Goal: Find specific page/section: Find specific page/section

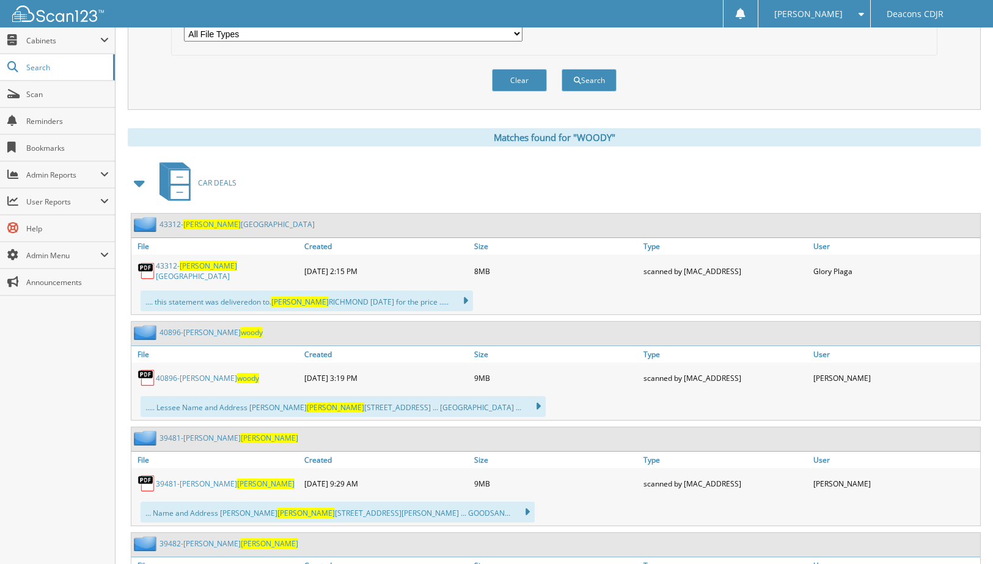
scroll to position [428, 0]
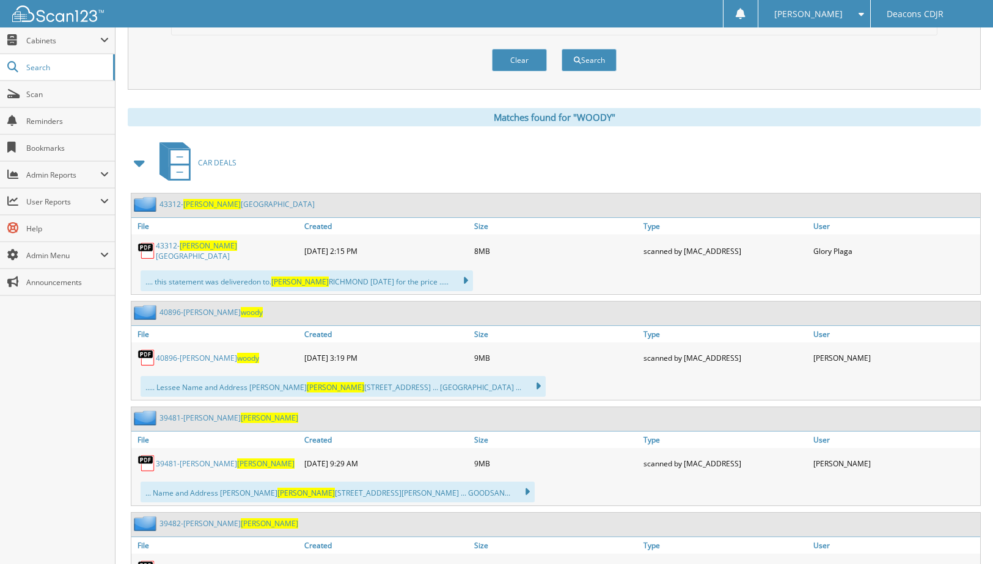
click at [293, 283] on span "WOODY" at bounding box center [299, 282] width 57 height 10
click at [220, 252] on link "43312- WOODY RICHMOND" at bounding box center [227, 251] width 142 height 21
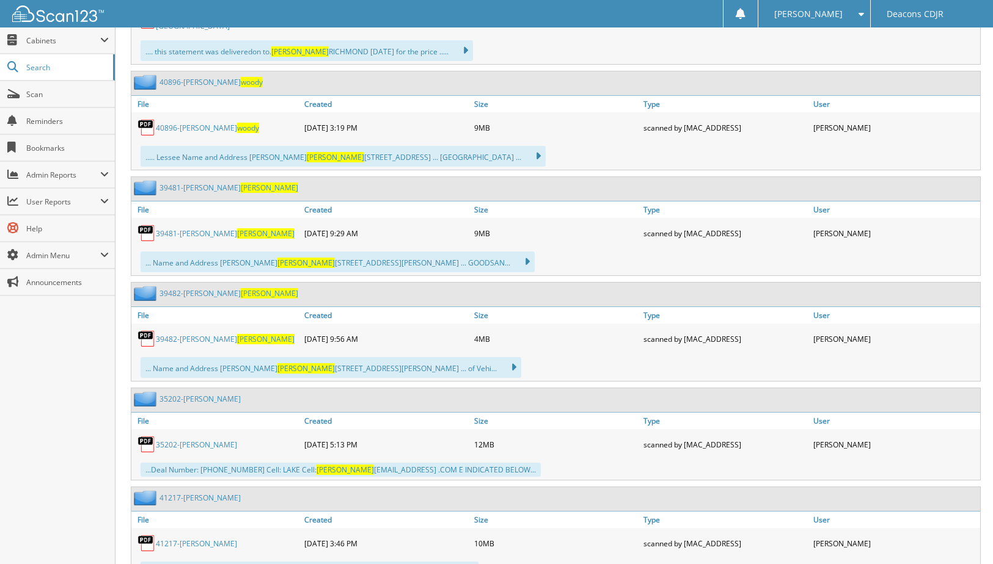
scroll to position [672, 0]
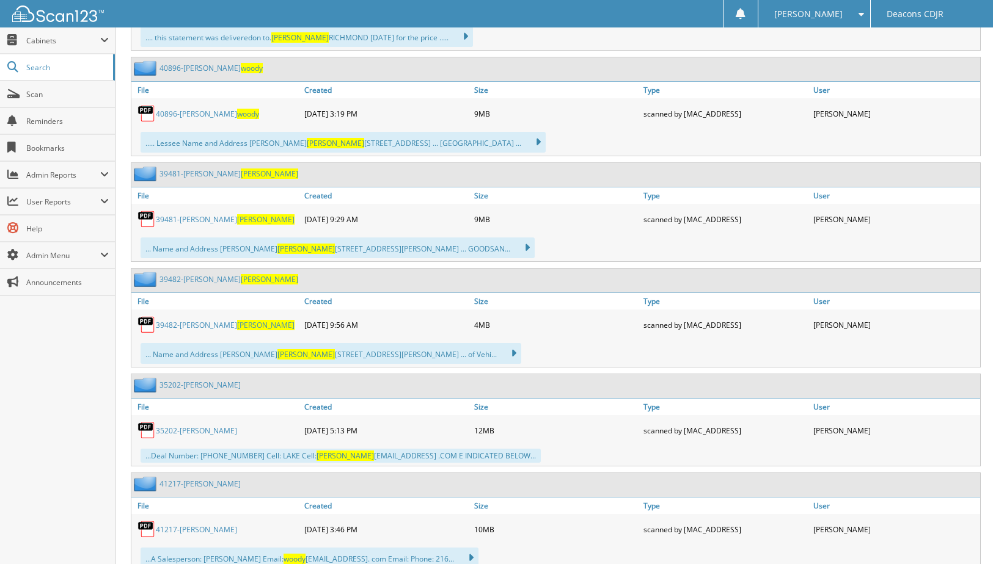
click at [200, 217] on link "39481-Justin T Woody" at bounding box center [225, 219] width 139 height 10
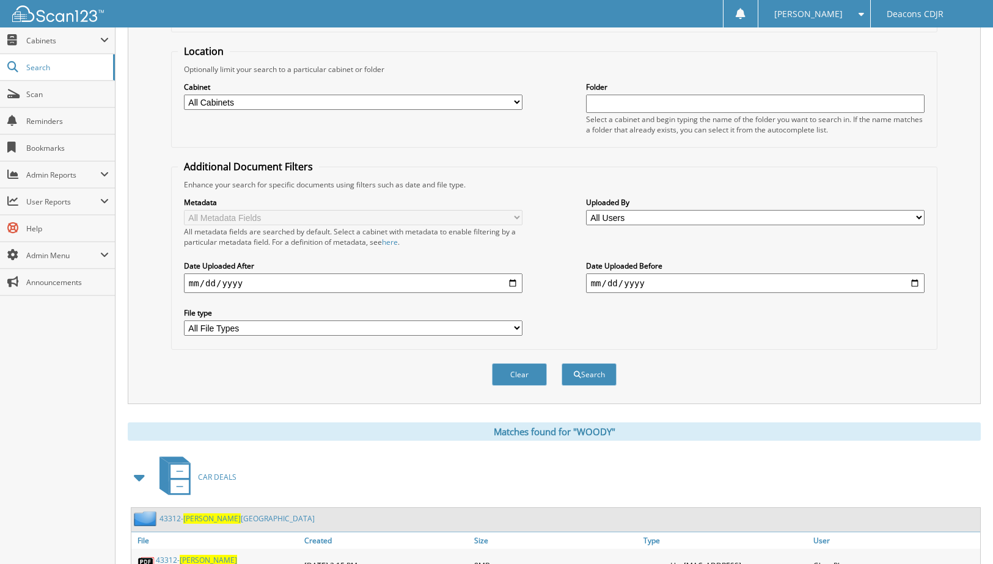
scroll to position [0, 0]
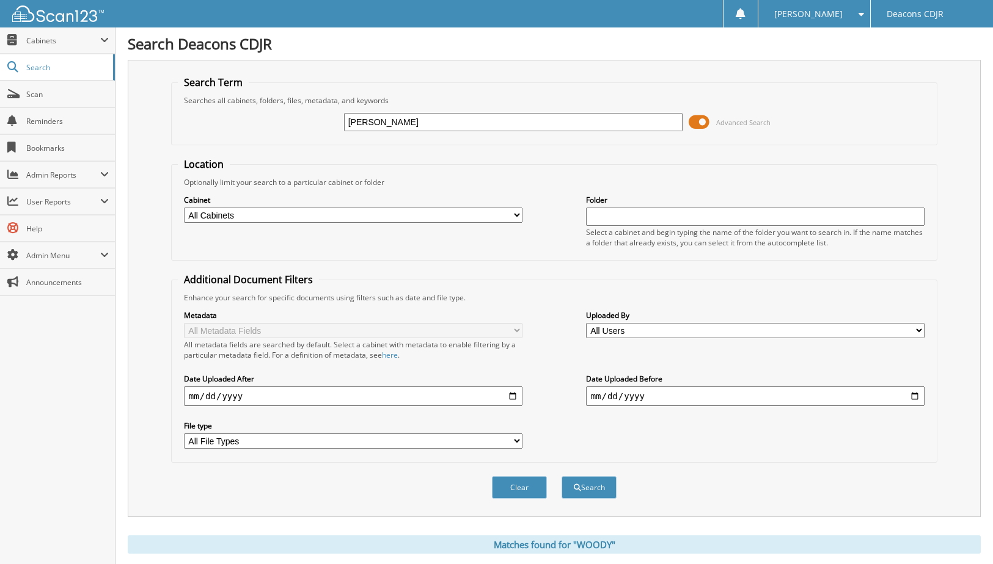
drag, startPoint x: 410, startPoint y: 115, endPoint x: 257, endPoint y: 141, distance: 155.4
click at [257, 141] on fieldset "Search Term Searches all cabinets, folders, files, metadata, and keywords WOODY…" at bounding box center [554, 111] width 766 height 70
type input "608146"
click at [561, 476] on button "Search" at bounding box center [588, 487] width 55 height 23
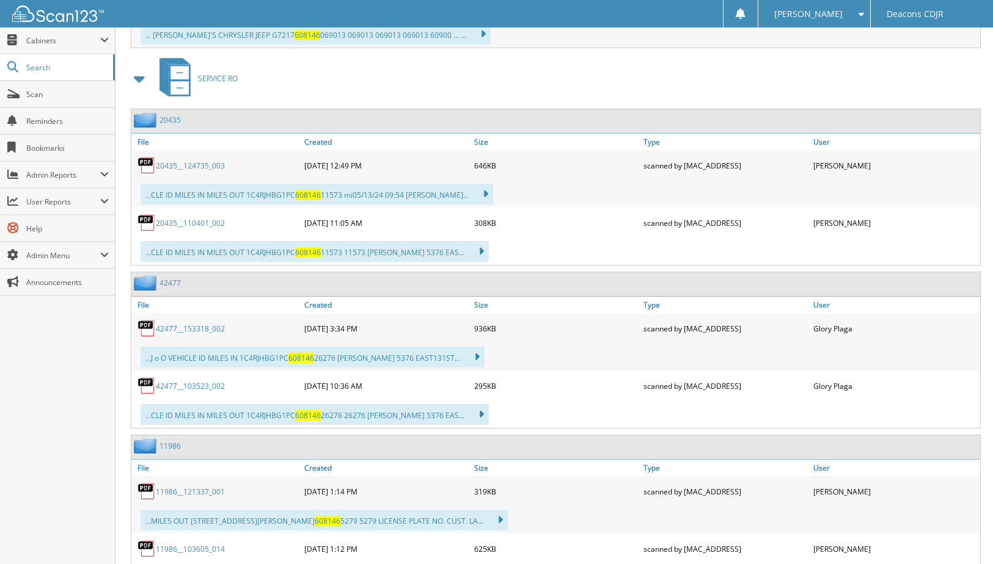
click at [188, 166] on link "20435__124735_003" at bounding box center [190, 166] width 69 height 10
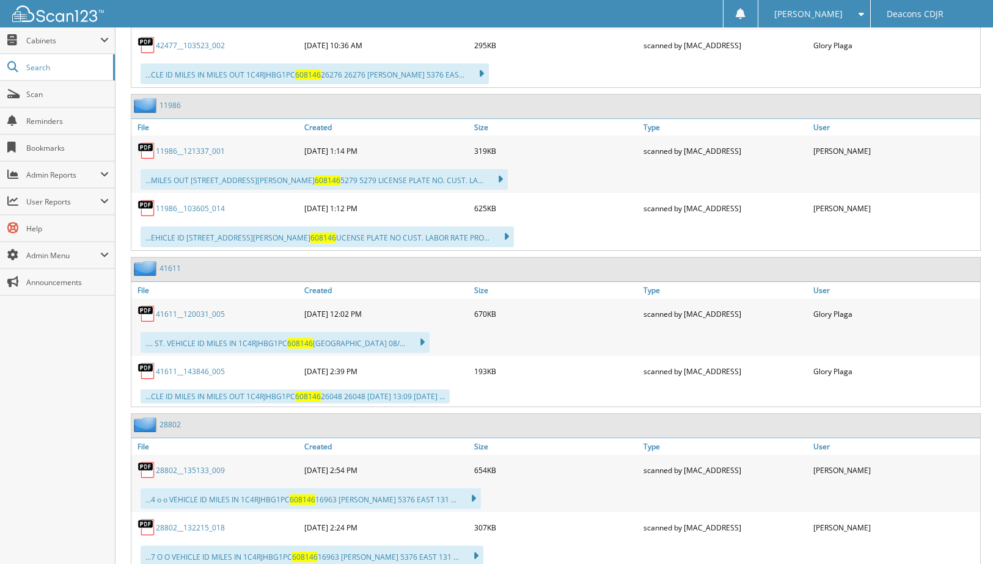
scroll to position [1038, 0]
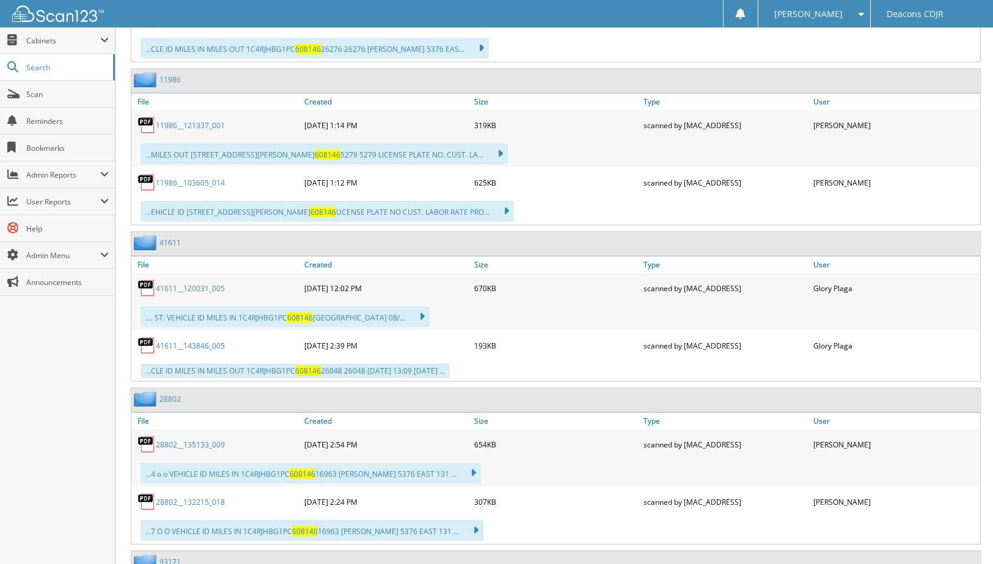
click at [180, 124] on link "11986__121337_001" at bounding box center [190, 125] width 69 height 10
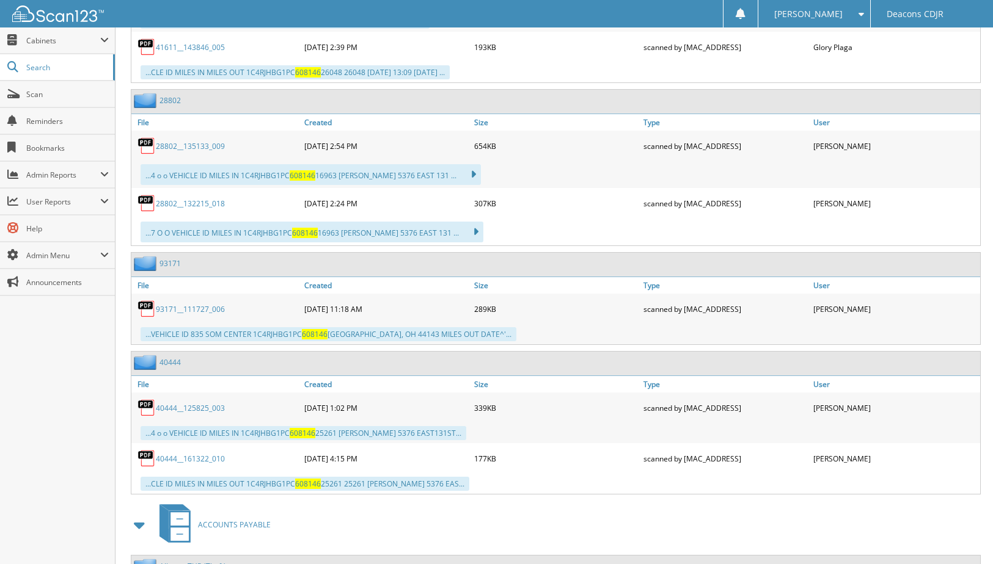
scroll to position [1344, 0]
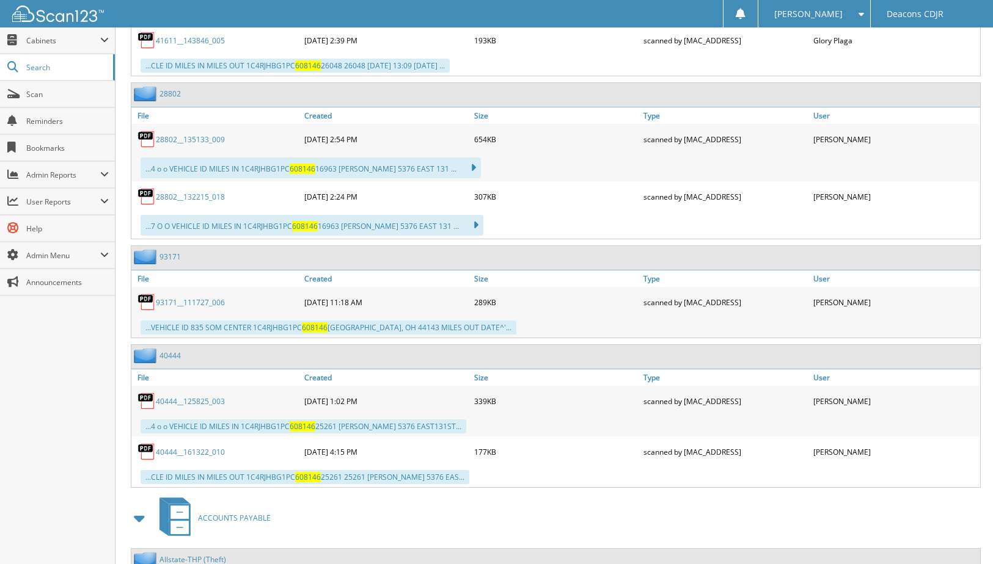
click at [185, 196] on link "28802__132215_018" at bounding box center [190, 197] width 69 height 10
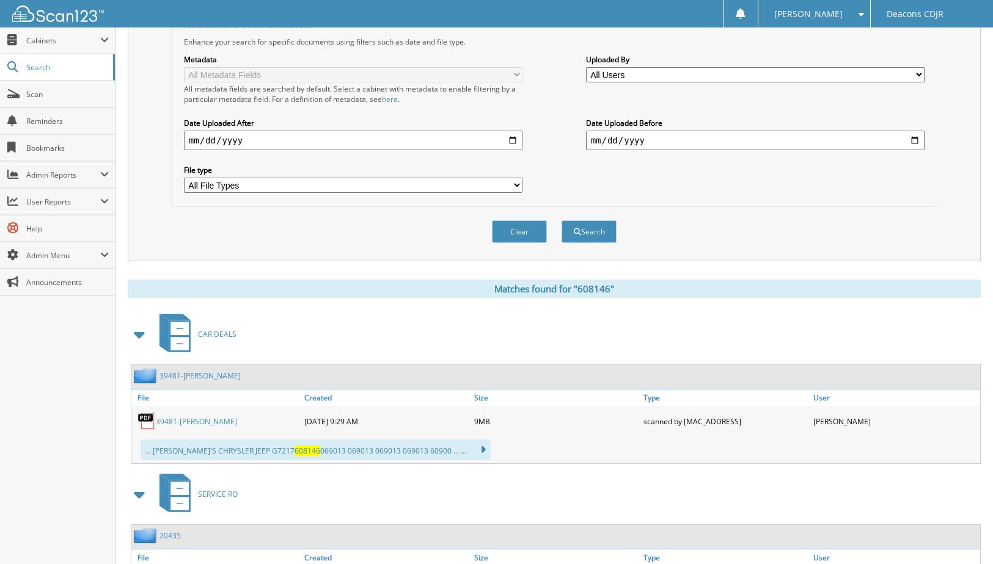
scroll to position [236, 0]
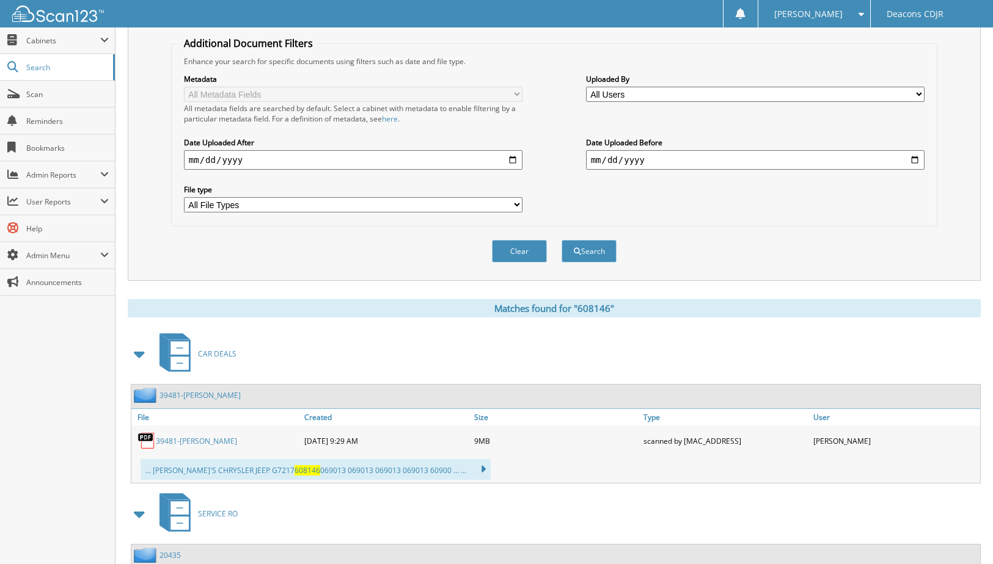
click at [208, 354] on span "CAR DEALS" at bounding box center [217, 354] width 38 height 10
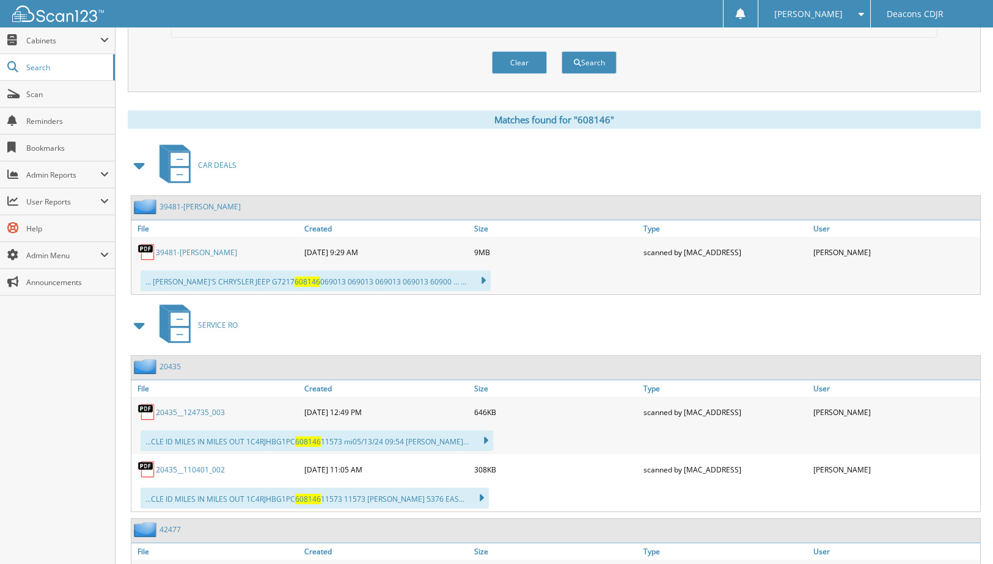
scroll to position [428, 0]
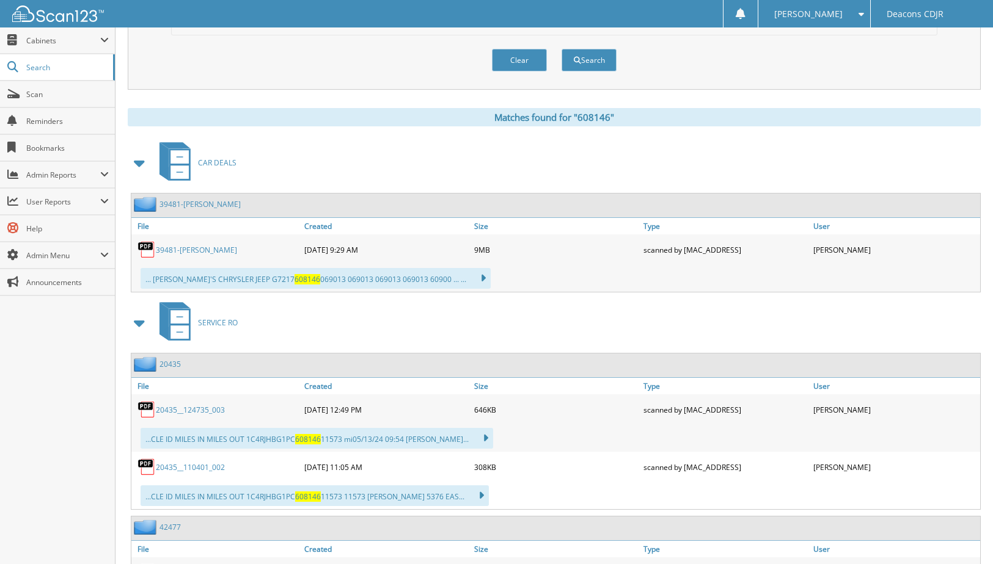
click at [173, 252] on link "39481-Justin T Woody" at bounding box center [196, 250] width 81 height 10
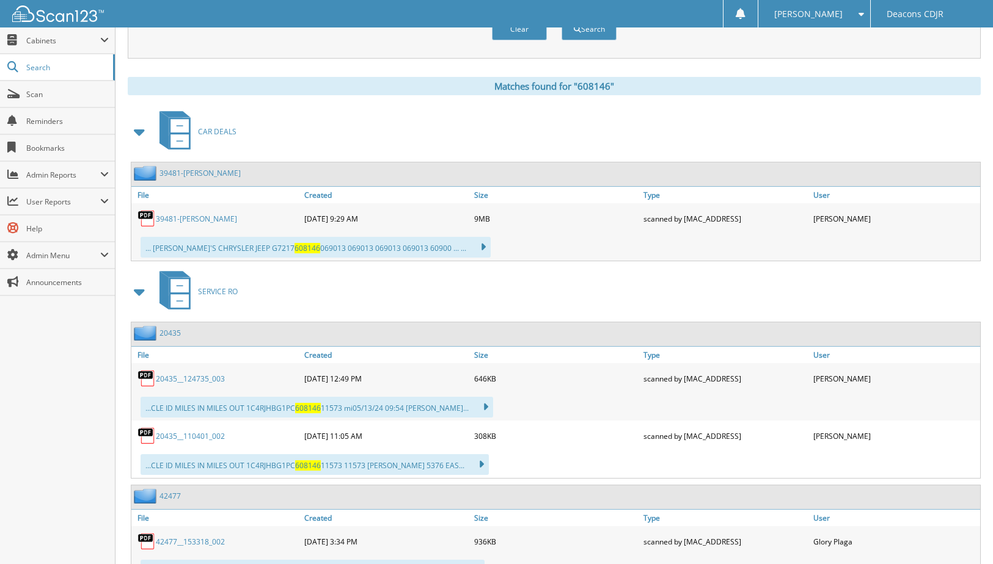
scroll to position [489, 0]
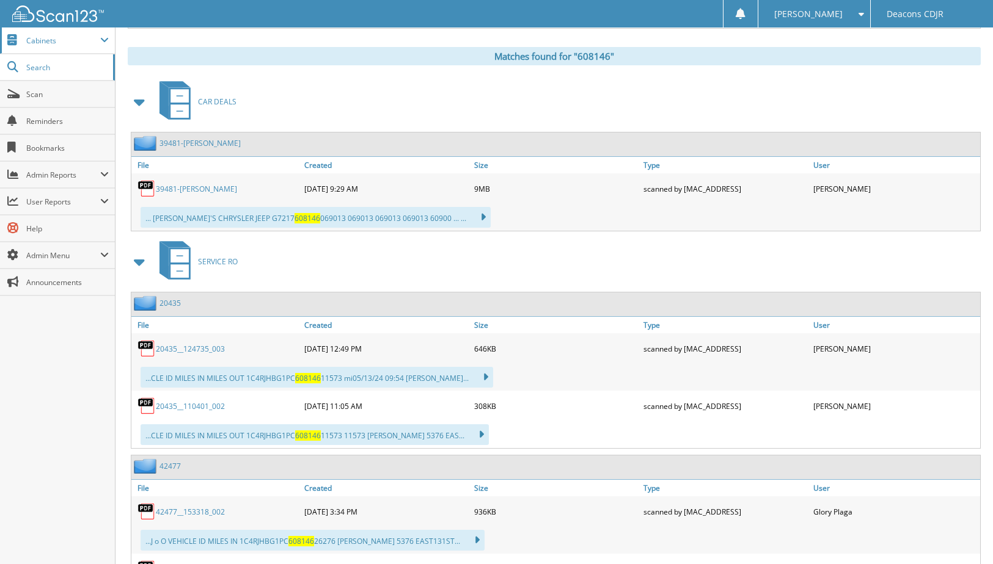
click at [73, 34] on span "Cabinets" at bounding box center [57, 40] width 115 height 26
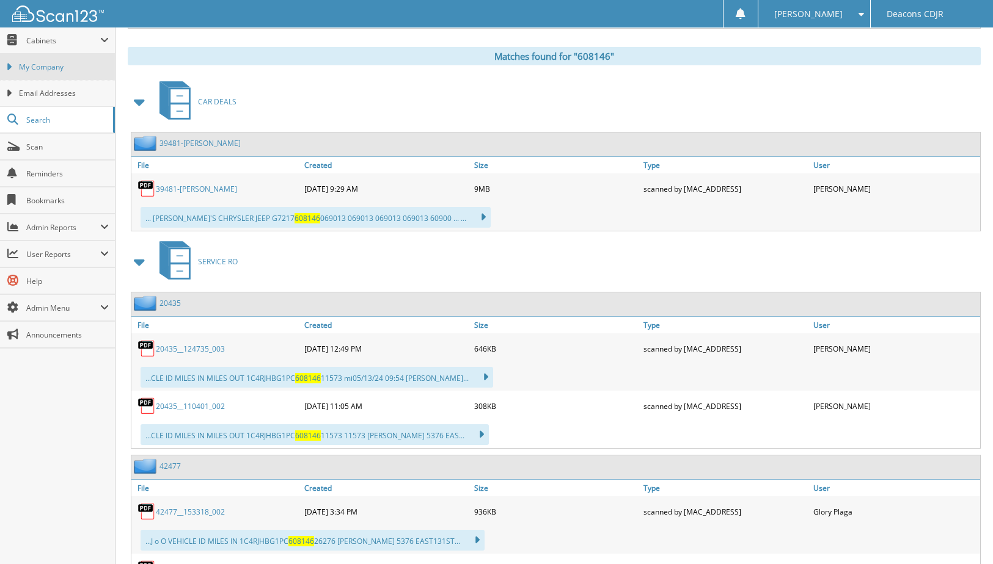
click at [68, 67] on span "My Company" at bounding box center [64, 67] width 90 height 11
